Goal: Information Seeking & Learning: Learn about a topic

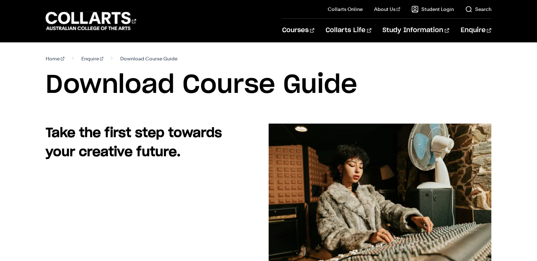
click at [254, 47] on section "Home Enquire Download Course Guide Download Course Guide" at bounding box center [269, 82] width 446 height 81
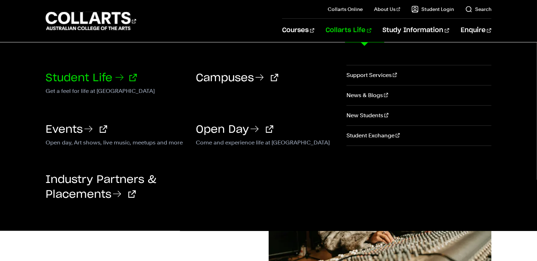
click at [105, 79] on link "Student Life" at bounding box center [91, 78] width 91 height 11
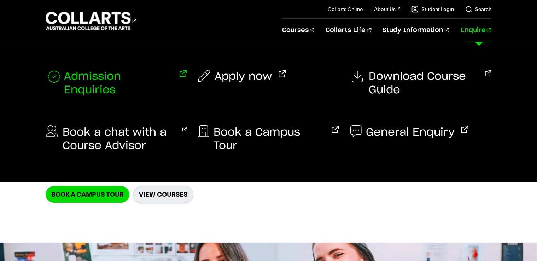
click at [148, 75] on span "Admission Enquiries" at bounding box center [118, 83] width 109 height 27
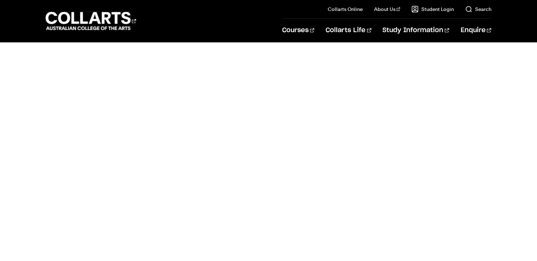
scroll to position [320, 0]
click at [458, 115] on body "Courses Collarts Online Study 100% online About Us History & Values Strategic P…" at bounding box center [268, 196] width 537 height 1033
click at [445, 118] on div "Admission enquiry form" at bounding box center [268, 138] width 374 height 348
click at [468, 92] on body "Courses Collarts Online Study 100% online About Us History & Values Strategic P…" at bounding box center [268, 196] width 537 height 1033
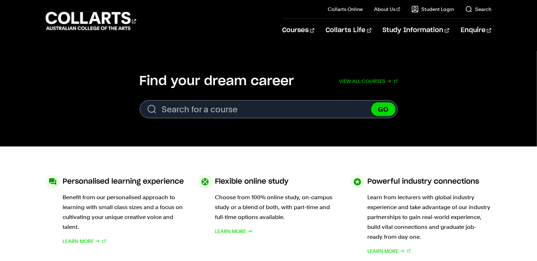
scroll to position [232, 0]
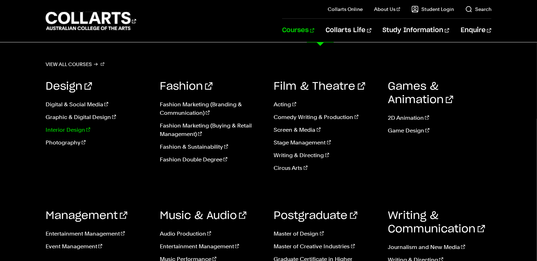
click at [71, 129] on link "Interior Design" at bounding box center [98, 130] width 104 height 8
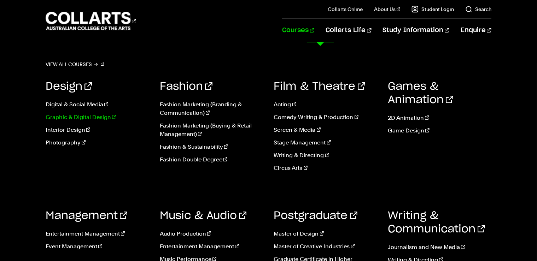
click at [82, 120] on link "Graphic & Digital Design" at bounding box center [98, 117] width 104 height 8
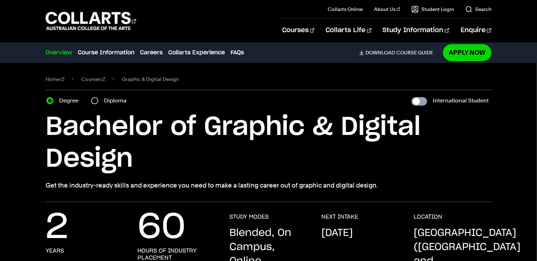
click at [414, 99] on input "International Student" at bounding box center [420, 101] width 16 height 8
checkbox input "true"
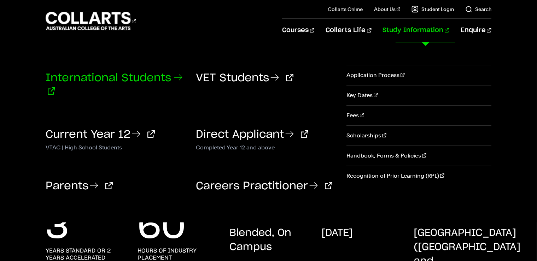
click at [173, 83] on icon at bounding box center [178, 77] width 11 height 11
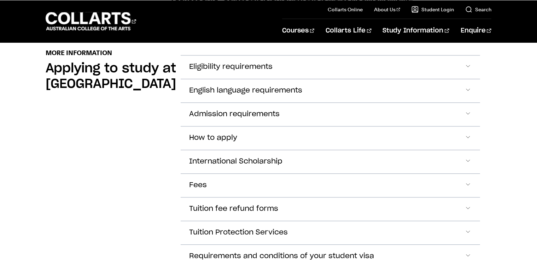
scroll to position [814, 0]
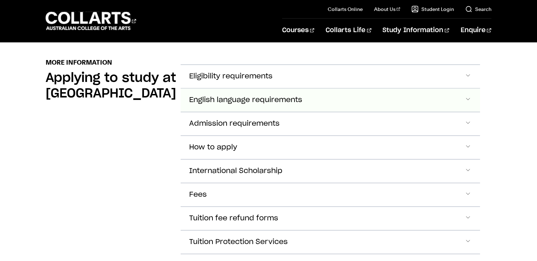
click at [470, 101] on span "Accordion Section" at bounding box center [468, 100] width 7 height 9
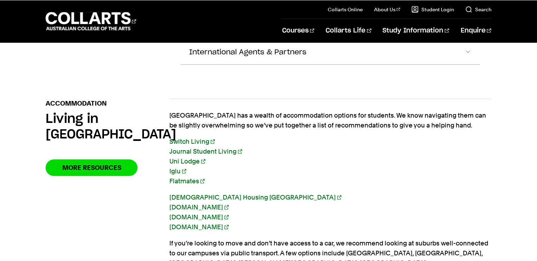
scroll to position [1209, 0]
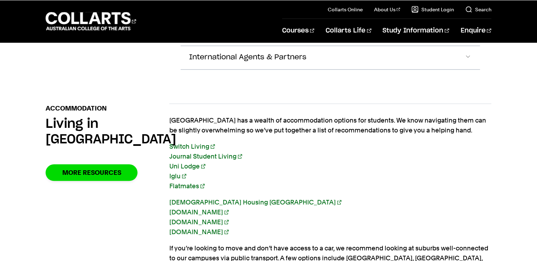
click at [191, 183] on link "Flatmates" at bounding box center [186, 186] width 35 height 7
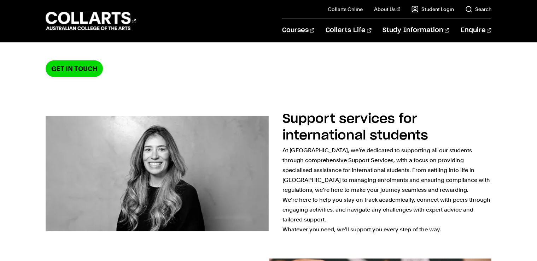
scroll to position [0, 0]
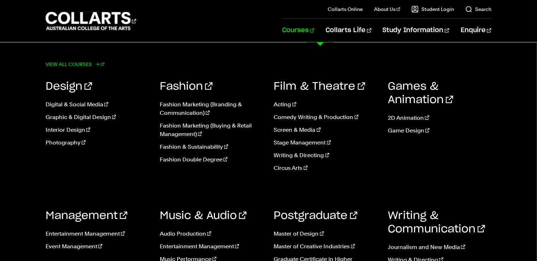
click at [85, 64] on link "View all courses" at bounding box center [75, 64] width 59 height 10
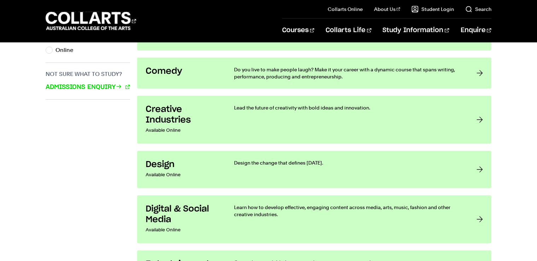
scroll to position [518, 0]
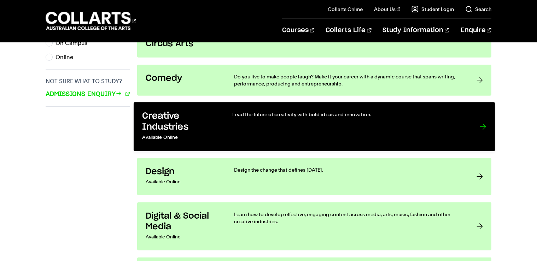
click at [384, 134] on div "Lead the future of creativity with bold ideas and innovation." at bounding box center [349, 127] width 233 height 32
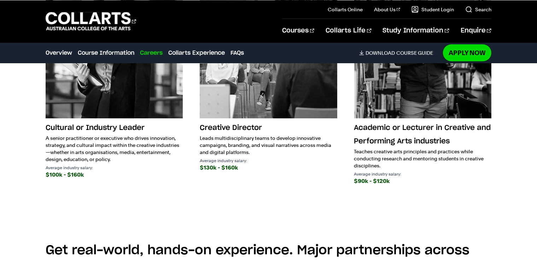
scroll to position [1084, 0]
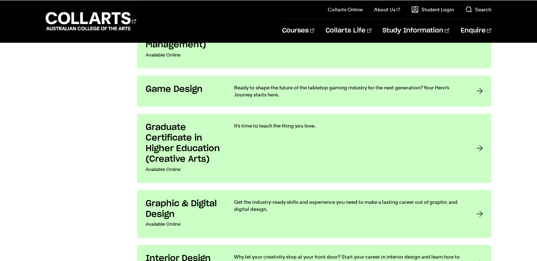
scroll to position [1179, 0]
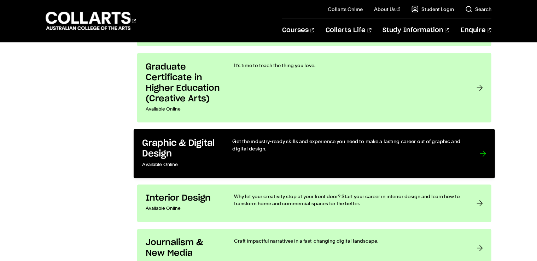
click at [287, 137] on link "Graphic & Digital Design Available Online Get the industry-ready skills and exp…" at bounding box center [315, 153] width 362 height 49
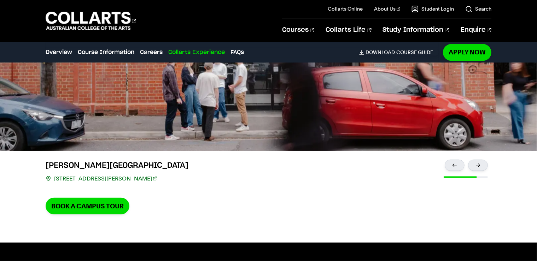
scroll to position [1565, 0]
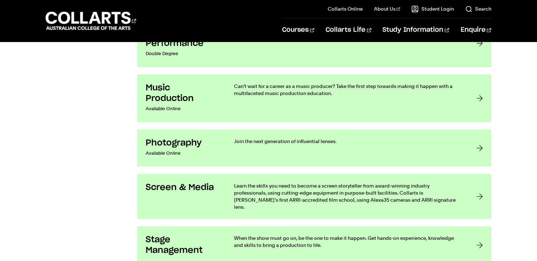
scroll to position [1441, 0]
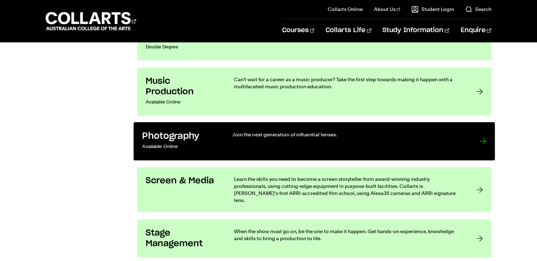
click at [395, 144] on div "Join the next generation of influential lenses." at bounding box center [349, 141] width 233 height 21
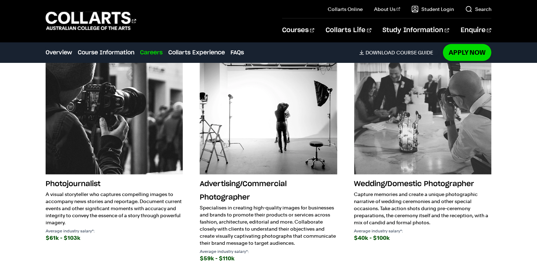
scroll to position [1099, 0]
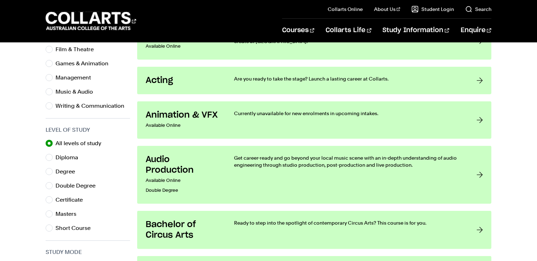
scroll to position [274, 0]
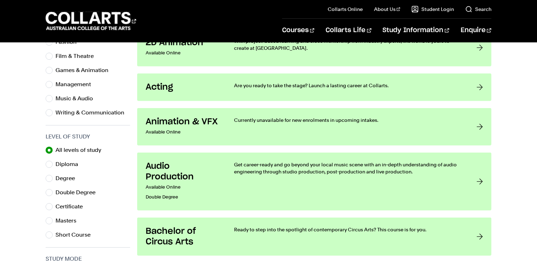
click at [537, 39] on div "Courses Collarts Online Study 100% online About Us History & Values Strategic P…" at bounding box center [268, 21] width 537 height 42
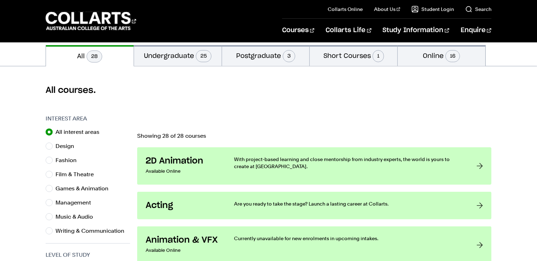
scroll to position [151, 0]
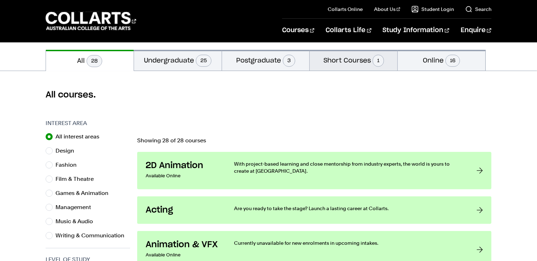
click at [376, 57] on span "1" at bounding box center [378, 61] width 11 height 12
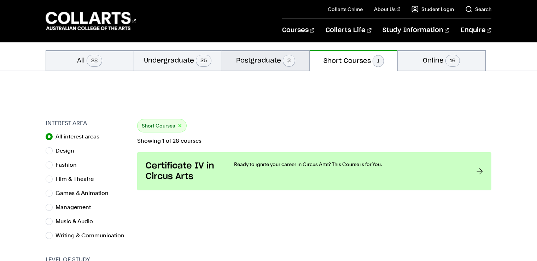
click at [292, 58] on span "3" at bounding box center [289, 61] width 12 height 12
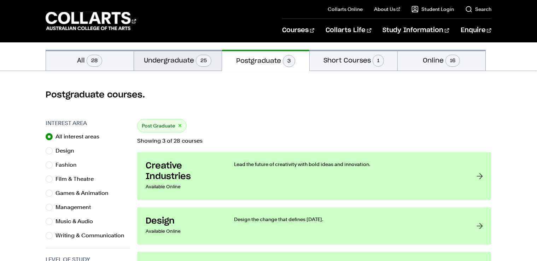
click at [200, 57] on span "25" at bounding box center [204, 61] width 16 height 12
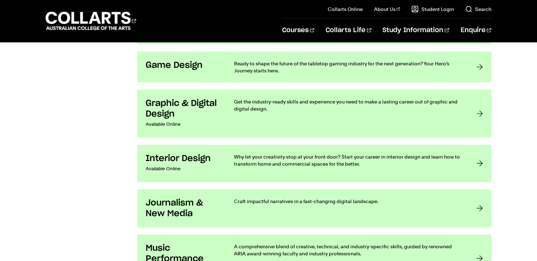
scroll to position [1036, 0]
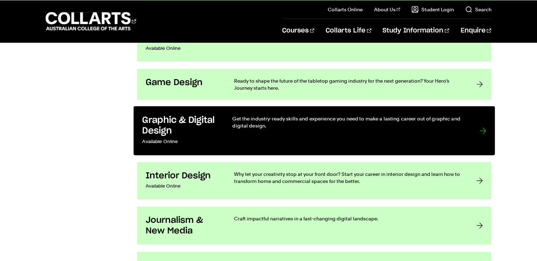
click at [455, 134] on div "Get the industry-ready skills and experience you need to make a lasting career …" at bounding box center [349, 131] width 233 height 32
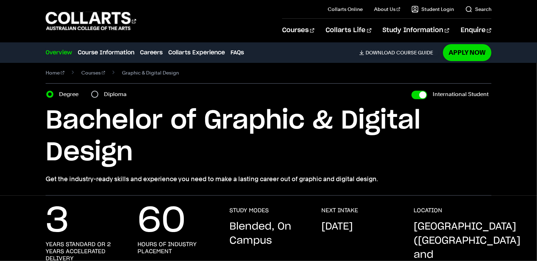
scroll to position [20, 0]
